Goal: Task Accomplishment & Management: Use online tool/utility

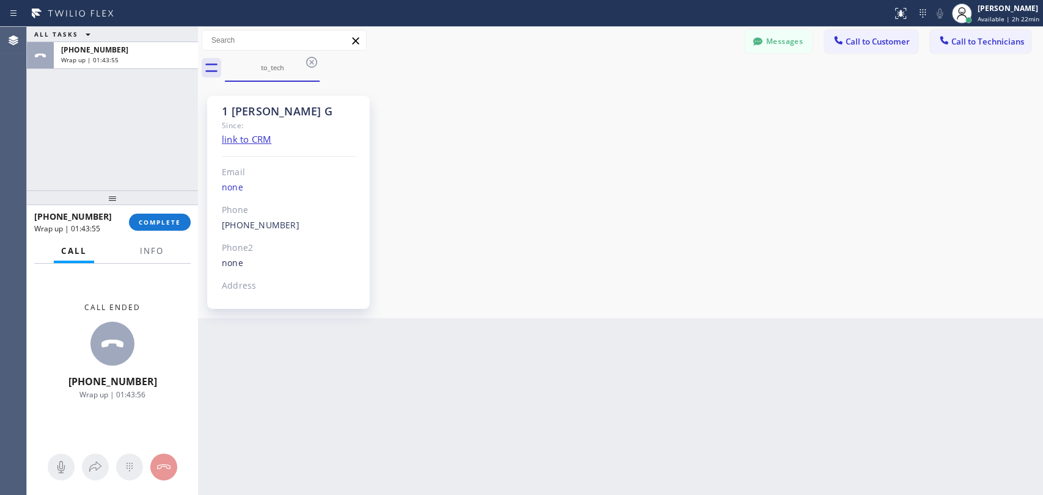
scroll to position [2304, 0]
click at [146, 209] on div "[PHONE_NUMBER] Wrap up | 01:43:55 COMPLETE" at bounding box center [112, 222] width 156 height 32
click at [149, 224] on span "COMPLETE" at bounding box center [160, 222] width 42 height 9
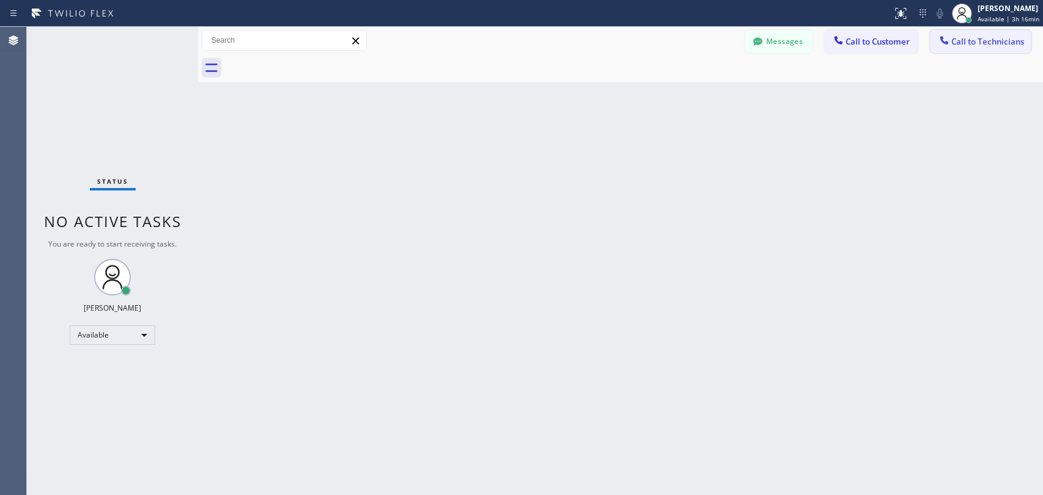
click at [992, 47] on button "Call to Technicians" at bounding box center [980, 41] width 101 height 23
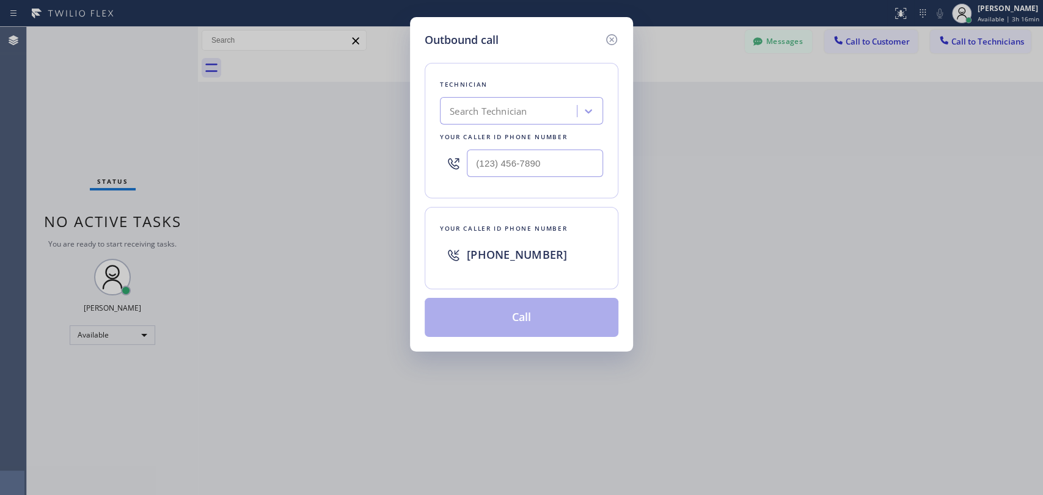
click at [545, 120] on div "Search Technician" at bounding box center [510, 111] width 133 height 21
type input "serg"
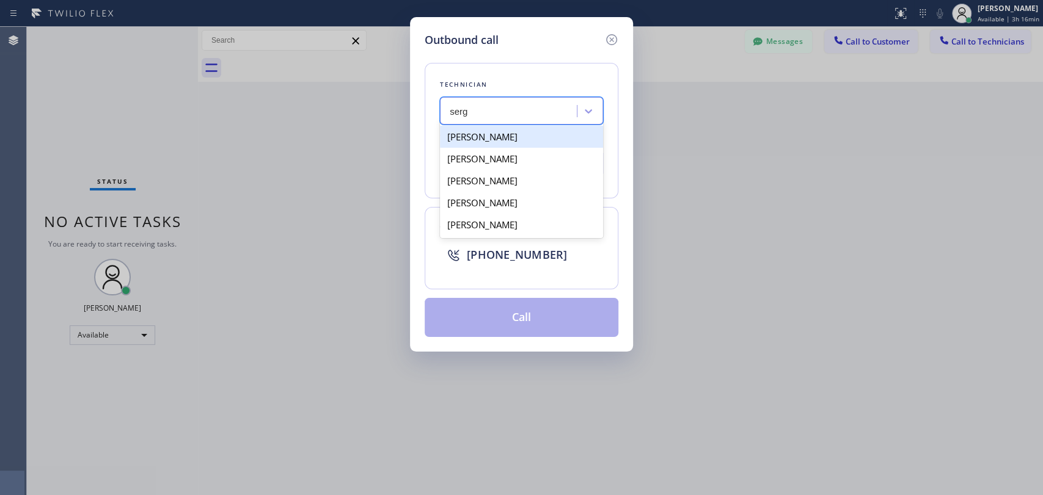
click at [522, 138] on div "[PERSON_NAME]" at bounding box center [521, 137] width 163 height 22
type input "(323) 304-1325"
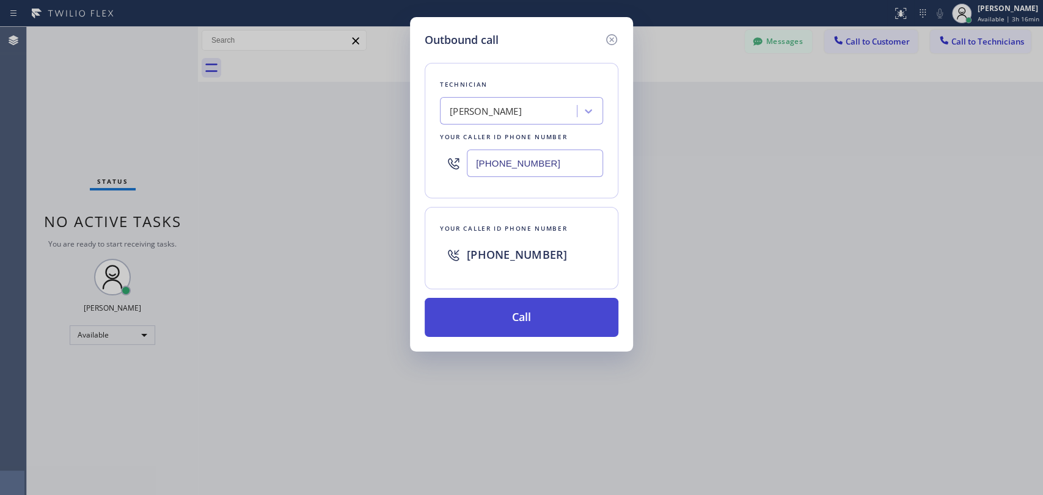
click at [528, 320] on button "Call" at bounding box center [522, 317] width 194 height 39
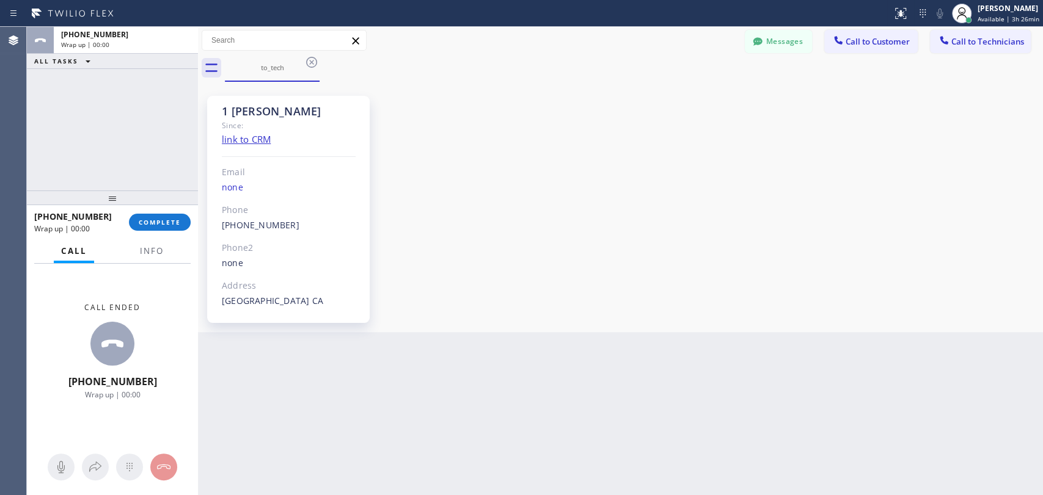
click at [152, 208] on div "+13233041325 Wrap up | 00:00 COMPLETE" at bounding box center [112, 222] width 156 height 32
click at [153, 227] on button "COMPLETE" at bounding box center [160, 222] width 62 height 17
